Goal: Task Accomplishment & Management: Manage account settings

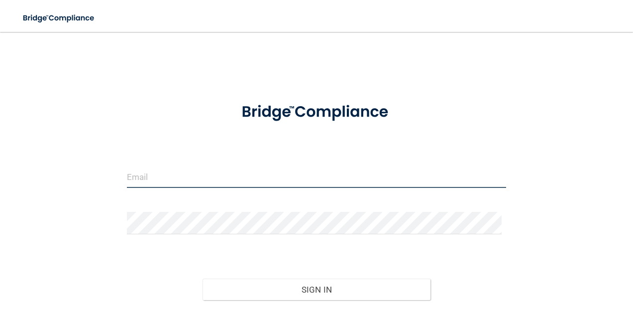
click at [234, 182] on input "email" at bounding box center [317, 176] width 380 height 22
type input "[PERSON_NAME][EMAIL_ADDRESS][PERSON_NAME][DOMAIN_NAME]"
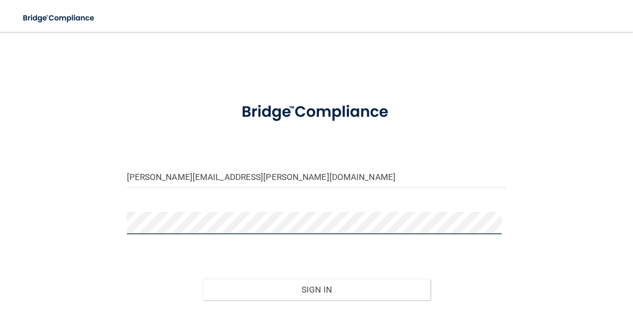
click at [0, 190] on html "Toggle navigation Manage My Enterprise Manage My Location wendy.mcmillen@campsm…" at bounding box center [316, 168] width 633 height 336
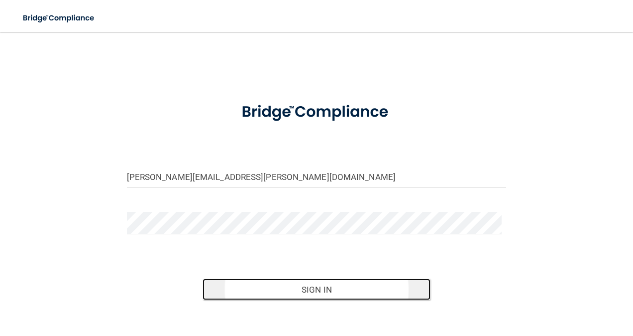
click at [373, 287] on button "Sign In" at bounding box center [317, 289] width 228 height 22
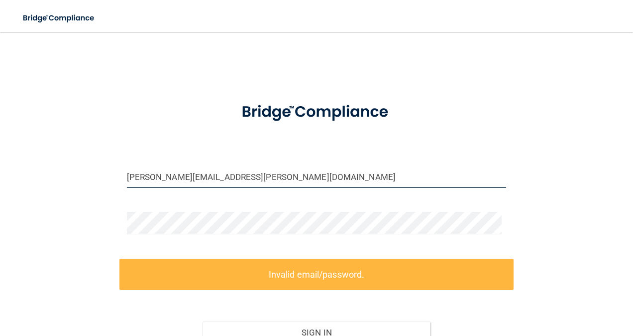
drag, startPoint x: 302, startPoint y: 177, endPoint x: 41, endPoint y: 172, distance: 260.9
click at [41, 172] on div "wendy.mcmillen@campsmile.com Invalid email/password. You don't have permission …" at bounding box center [316, 217] width 593 height 351
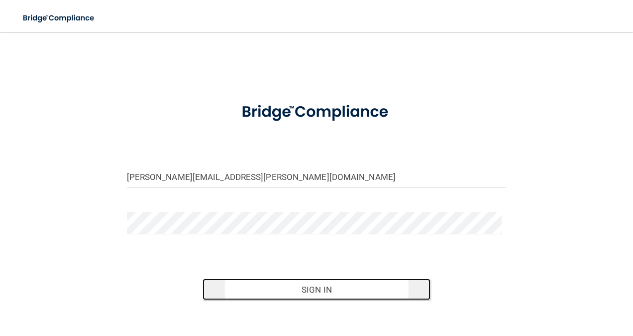
click at [320, 285] on button "Sign In" at bounding box center [317, 289] width 228 height 22
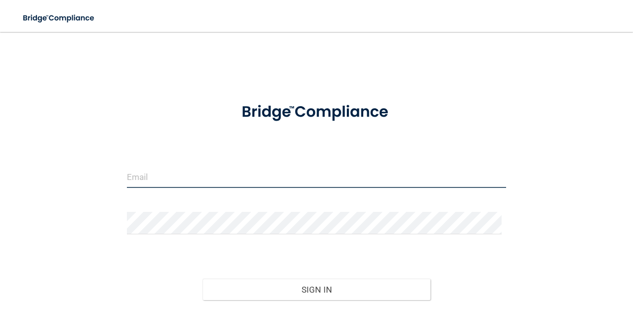
click at [221, 184] on input "email" at bounding box center [317, 176] width 380 height 22
type input "[PERSON_NAME][EMAIL_ADDRESS][PERSON_NAME][DOMAIN_NAME]"
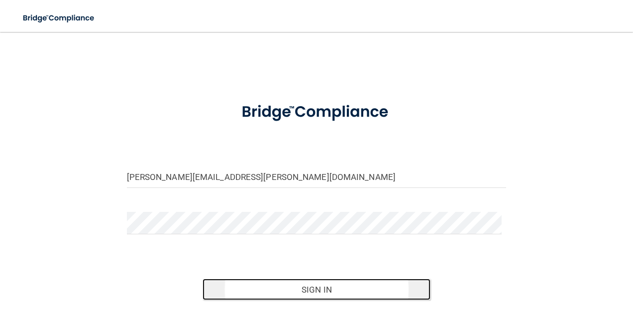
click at [352, 289] on button "Sign In" at bounding box center [317, 289] width 228 height 22
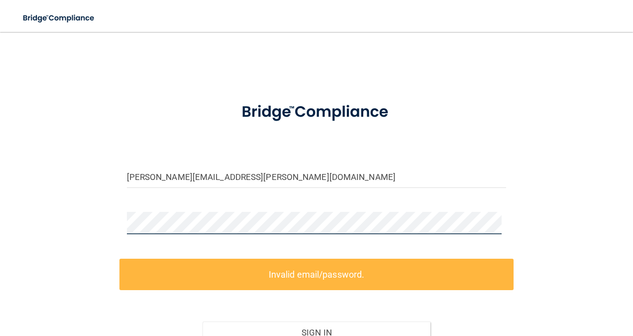
click at [88, 221] on div "[PERSON_NAME][EMAIL_ADDRESS][PERSON_NAME][DOMAIN_NAME] Invalid email/password. …" at bounding box center [316, 217] width 593 height 351
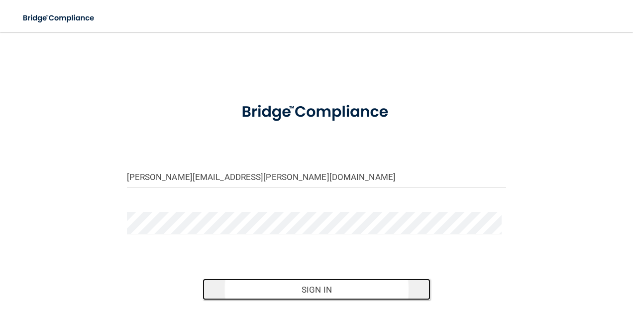
click at [361, 287] on button "Sign In" at bounding box center [317, 289] width 228 height 22
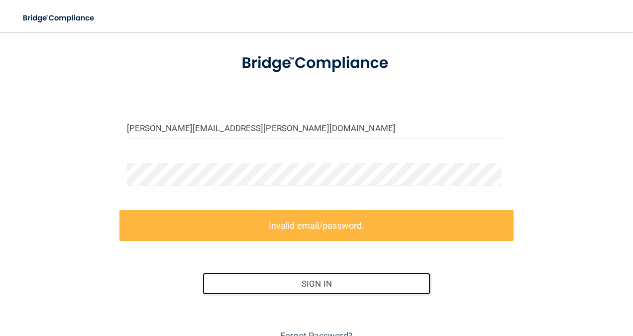
scroll to position [96, 0]
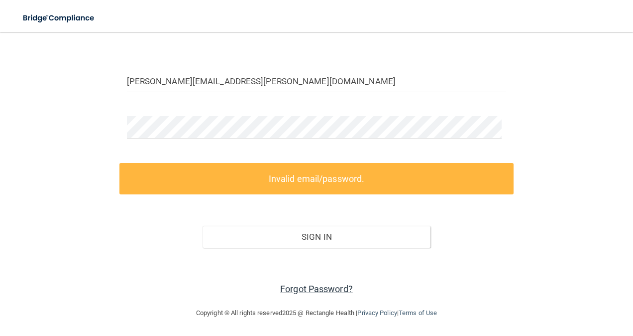
click at [323, 284] on link "Forgot Password?" at bounding box center [316, 288] width 73 height 10
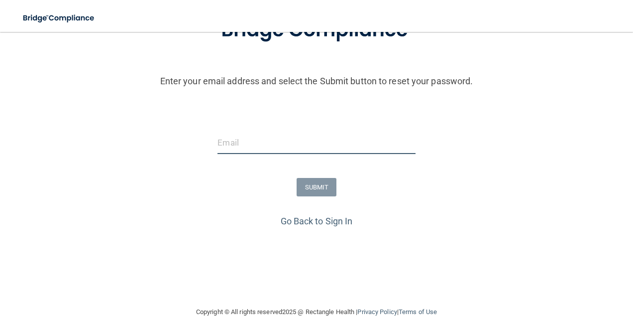
click at [270, 139] on input "email" at bounding box center [317, 142] width 198 height 22
type input "[PERSON_NAME][EMAIL_ADDRESS][PERSON_NAME][DOMAIN_NAME]"
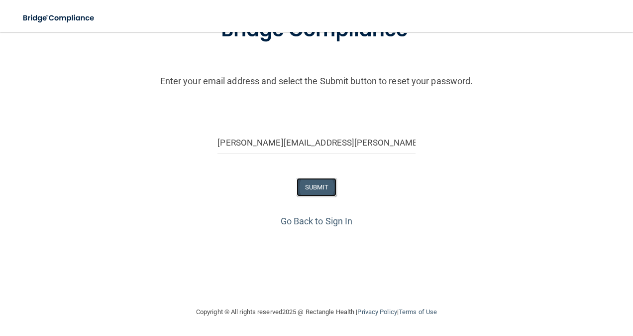
click at [321, 192] on button "SUBMIT" at bounding box center [317, 187] width 40 height 18
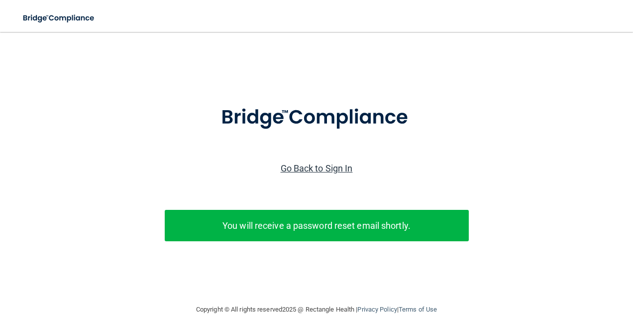
click at [315, 167] on link "Go Back to Sign In" at bounding box center [317, 168] width 72 height 10
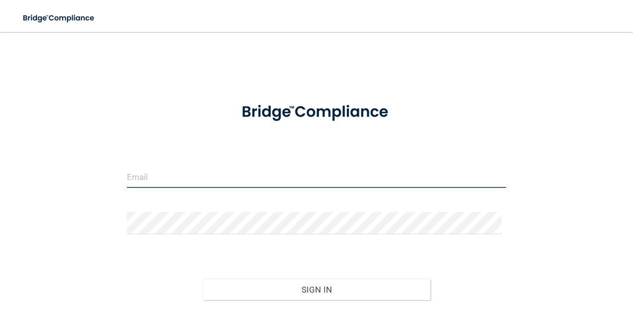
click at [157, 180] on input "email" at bounding box center [317, 176] width 380 height 22
type input "[PERSON_NAME][EMAIL_ADDRESS][PERSON_NAME][DOMAIN_NAME]"
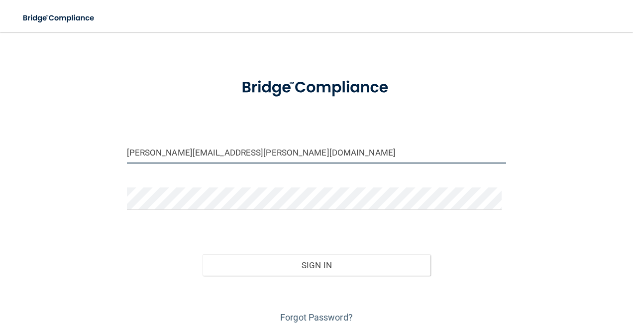
scroll to position [53, 0]
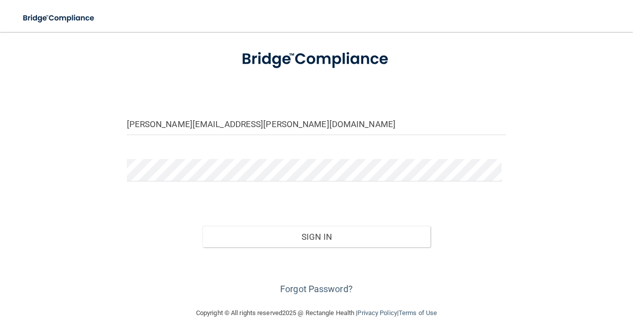
click at [624, 91] on main "wendy.mcmillen@campsmile.com Invalid email/password. You don't have permission …" at bounding box center [316, 184] width 633 height 304
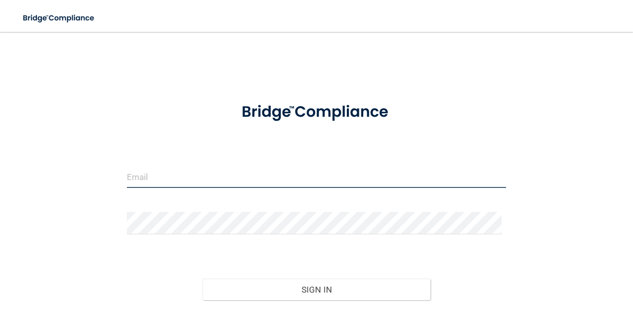
click at [254, 180] on input "email" at bounding box center [317, 176] width 380 height 22
type input "[PERSON_NAME][EMAIL_ADDRESS][PERSON_NAME][DOMAIN_NAME]"
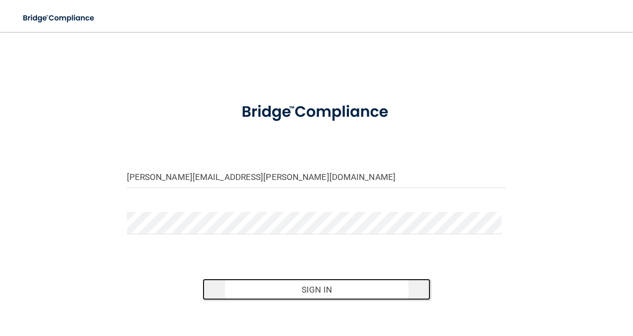
click at [352, 295] on button "Sign In" at bounding box center [317, 289] width 228 height 22
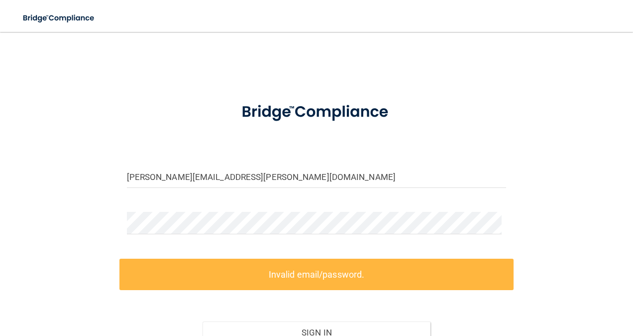
scroll to position [96, 0]
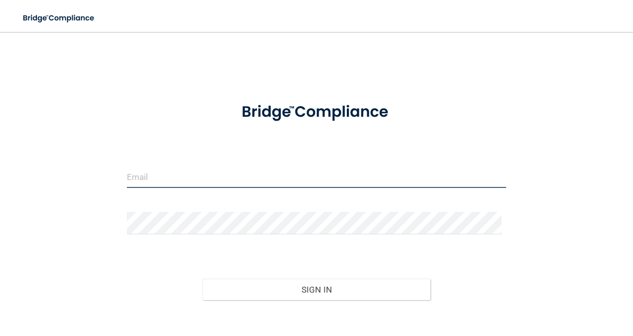
click at [214, 179] on input "email" at bounding box center [317, 176] width 380 height 22
type input "[PERSON_NAME][EMAIL_ADDRESS][PERSON_NAME][DOMAIN_NAME]"
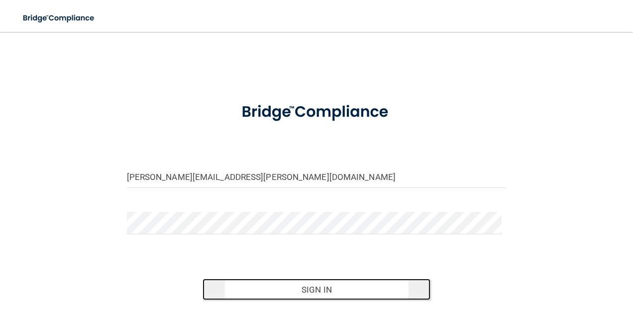
click at [358, 290] on button "Sign In" at bounding box center [317, 289] width 228 height 22
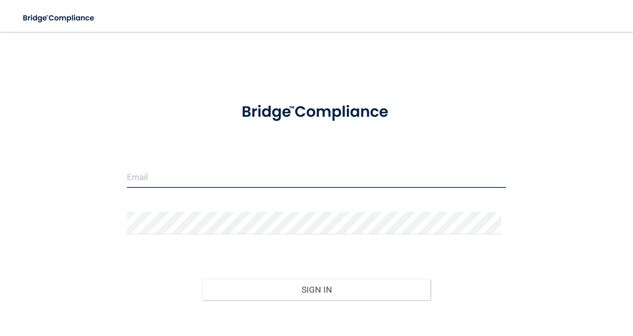
click at [206, 172] on input "email" at bounding box center [317, 176] width 380 height 22
type input "[PERSON_NAME][EMAIL_ADDRESS][PERSON_NAME][DOMAIN_NAME]"
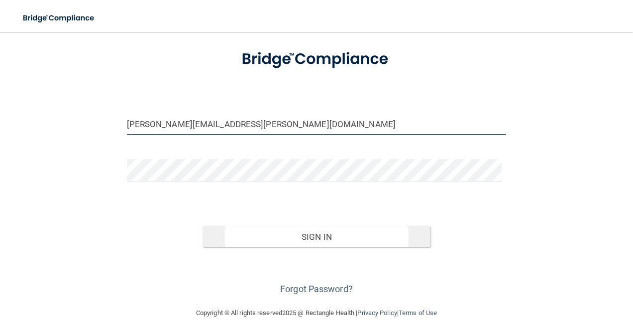
scroll to position [53, 0]
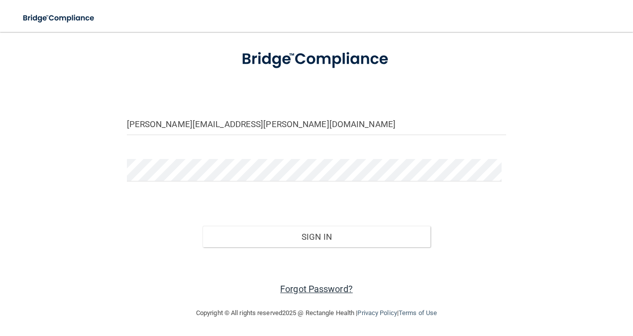
click at [308, 284] on link "Forgot Password?" at bounding box center [316, 288] width 73 height 10
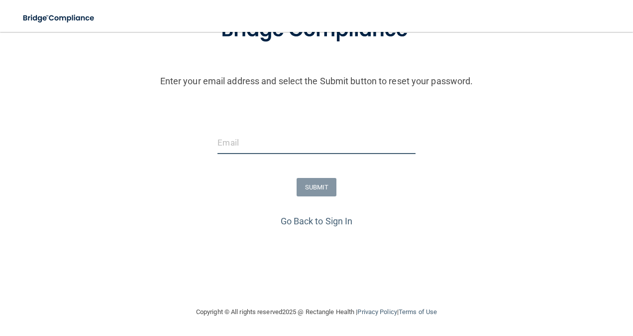
click at [289, 148] on input "email" at bounding box center [317, 142] width 198 height 22
type input "w"
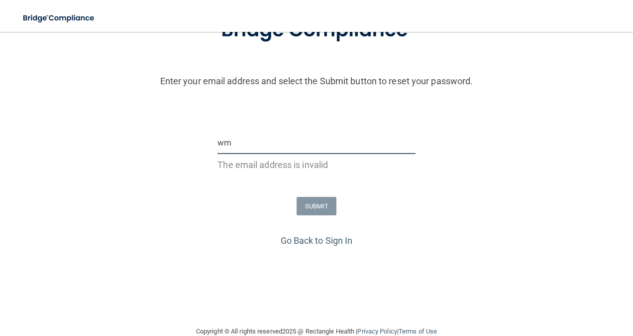
type input "w"
type input "wendy.mcmillen@campsmile.com"
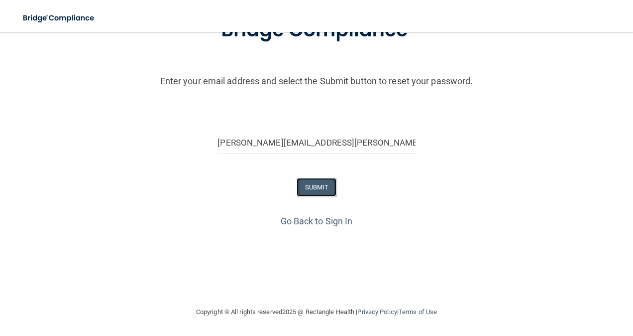
click at [304, 187] on button "SUBMIT" at bounding box center [317, 187] width 40 height 18
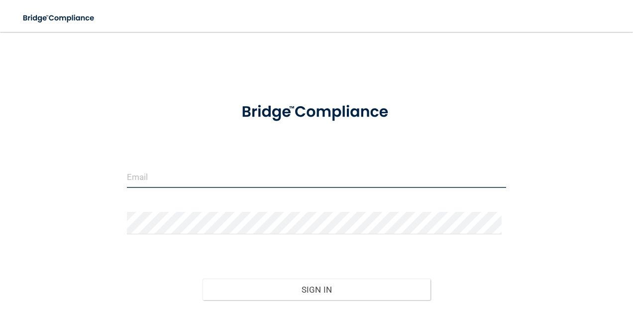
click at [411, 174] on input "email" at bounding box center [317, 176] width 380 height 22
